Goal: Information Seeking & Learning: Learn about a topic

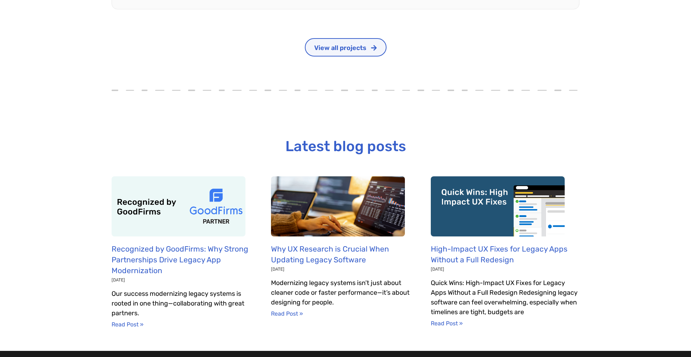
scroll to position [2713, 0]
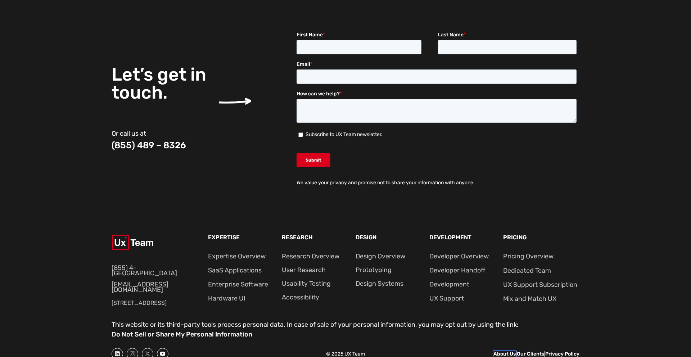
click at [499, 351] on link "About Us" at bounding box center [505, 354] width 22 height 6
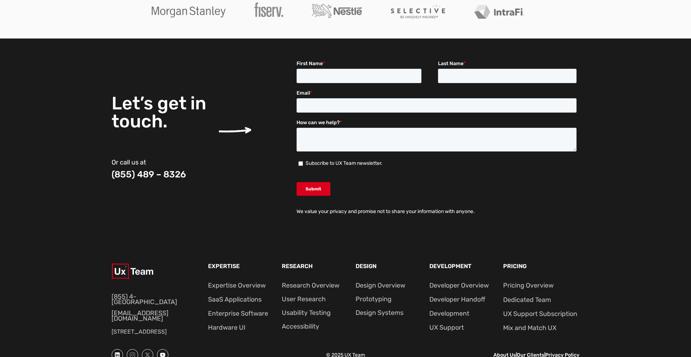
scroll to position [890, 0]
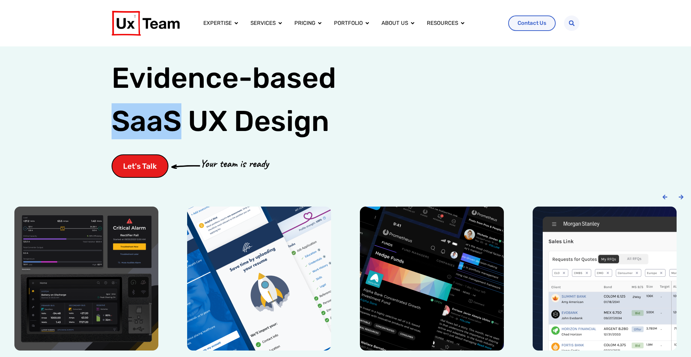
scroll to position [2, 0]
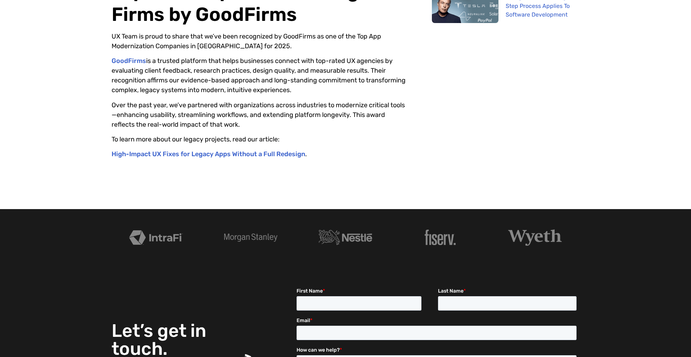
scroll to position [218, 0]
